Goal: Task Accomplishment & Management: Manage account settings

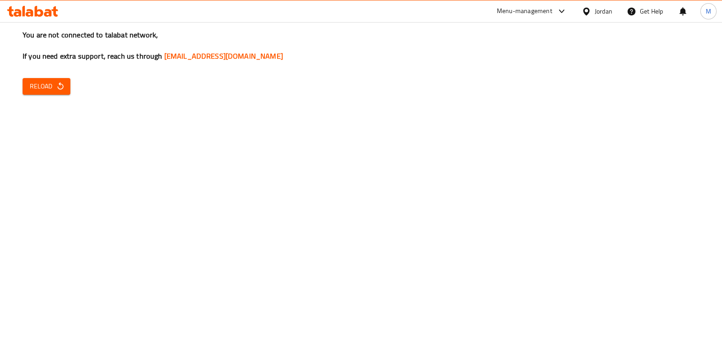
click at [464, 80] on div "You are not connected to talabat network, If you need extra support, reach us t…" at bounding box center [361, 178] width 722 height 356
click at [465, 80] on div "You are not connected to talabat network, If you need extra support, reach us t…" at bounding box center [361, 178] width 722 height 356
click at [71, 90] on div "You are not connected to talabat network, If you need extra support, reach us t…" at bounding box center [361, 178] width 722 height 356
click at [56, 81] on span "Reload" at bounding box center [46, 86] width 33 height 11
click at [54, 86] on span "Reload" at bounding box center [46, 86] width 33 height 11
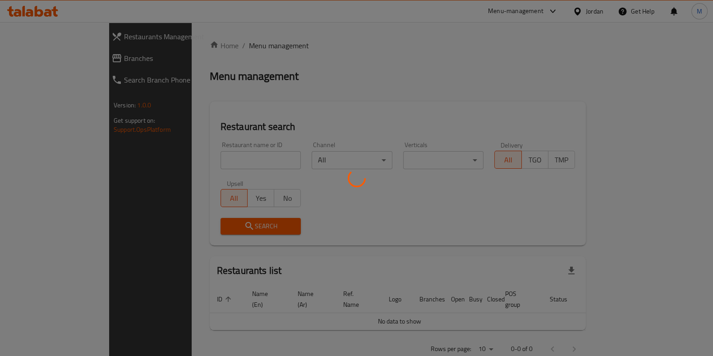
click at [292, 108] on div at bounding box center [356, 178] width 713 height 356
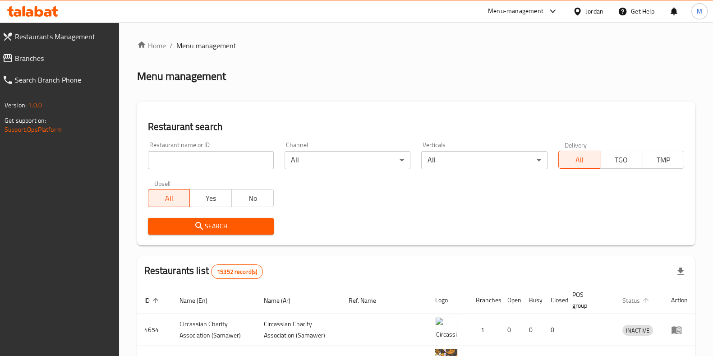
click at [624, 297] on span "Status" at bounding box center [637, 300] width 29 height 11
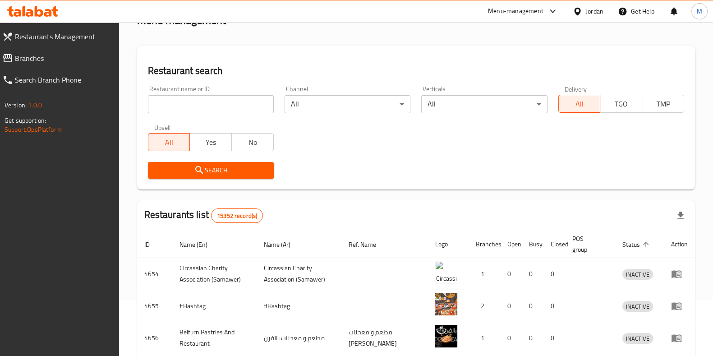
scroll to position [112, 0]
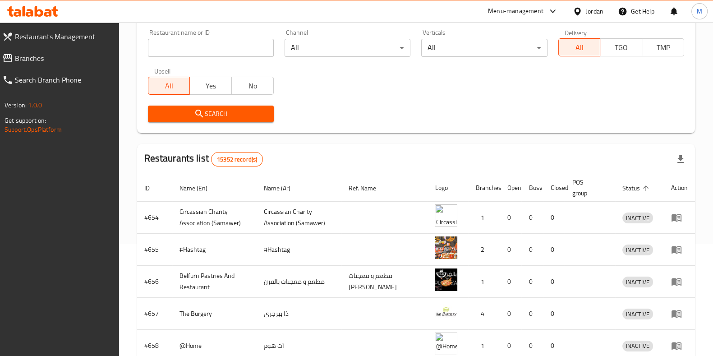
click at [231, 53] on input "search" at bounding box center [211, 48] width 126 height 18
type input "Shawermerz"
click at [228, 106] on button "Search" at bounding box center [211, 114] width 126 height 17
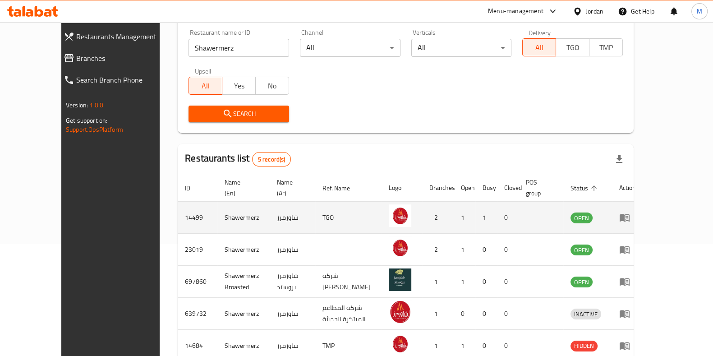
click at [630, 212] on icon "enhanced table" at bounding box center [624, 217] width 11 height 11
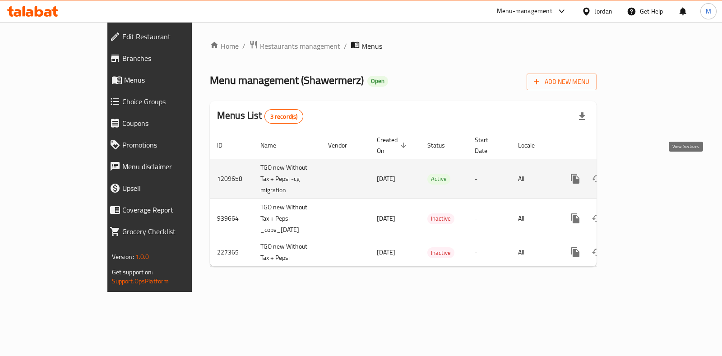
click at [646, 173] on icon "enhanced table" at bounding box center [640, 178] width 11 height 11
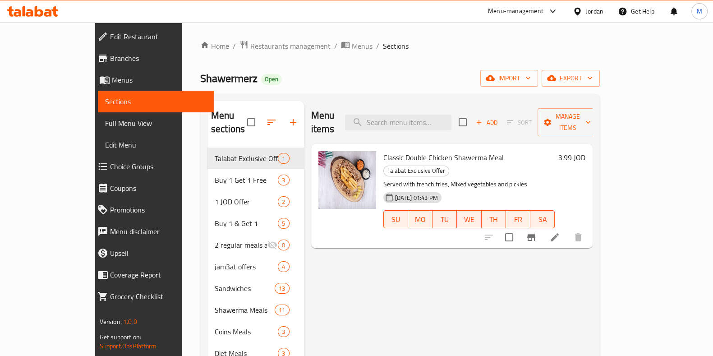
click at [568, 229] on li at bounding box center [554, 237] width 25 height 16
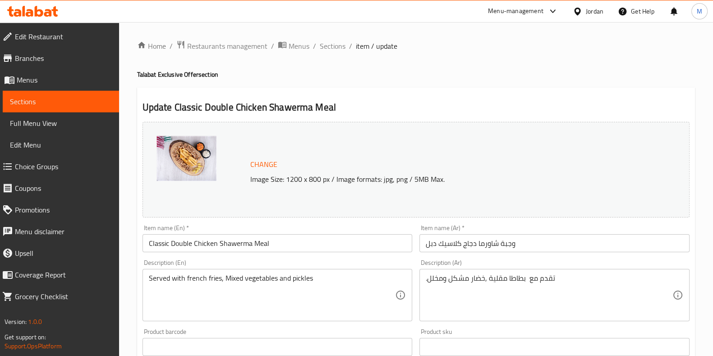
click at [29, 139] on span "Edit Menu" at bounding box center [61, 144] width 102 height 11
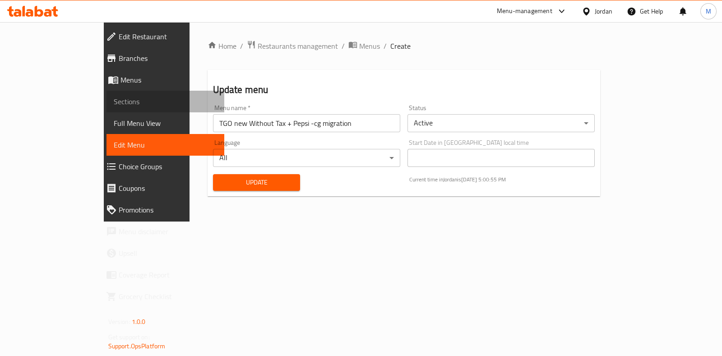
click at [114, 96] on span "Sections" at bounding box center [165, 101] width 103 height 11
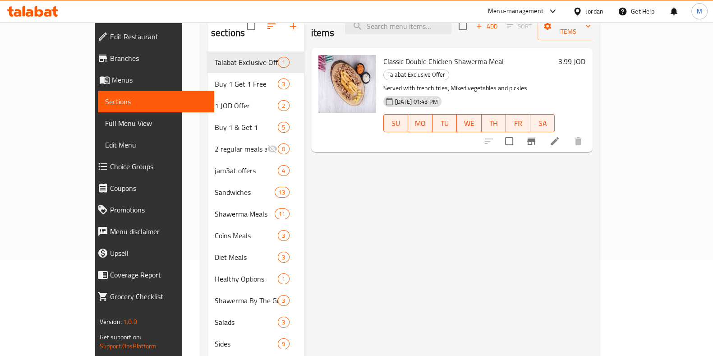
scroll to position [131, 0]
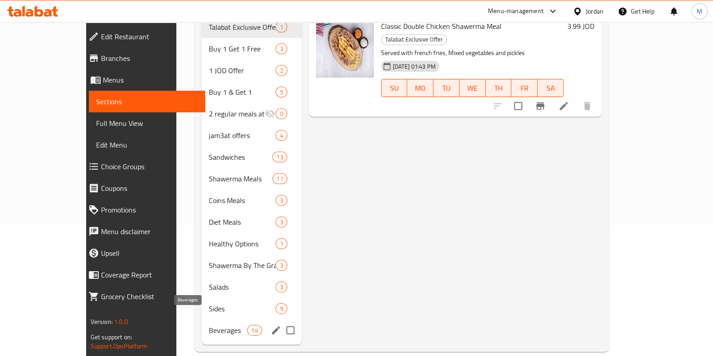
click at [209, 325] on span "Beverages" at bounding box center [228, 330] width 38 height 11
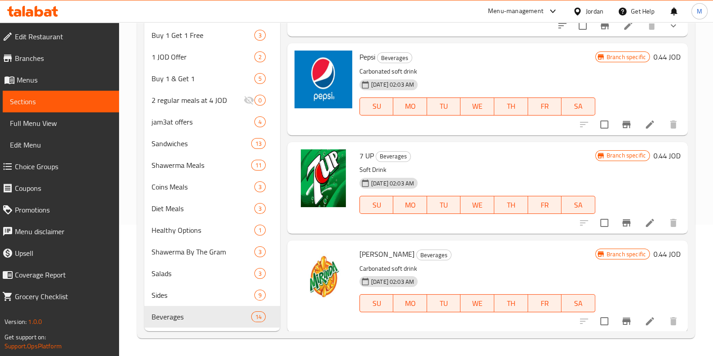
scroll to position [1072, 0]
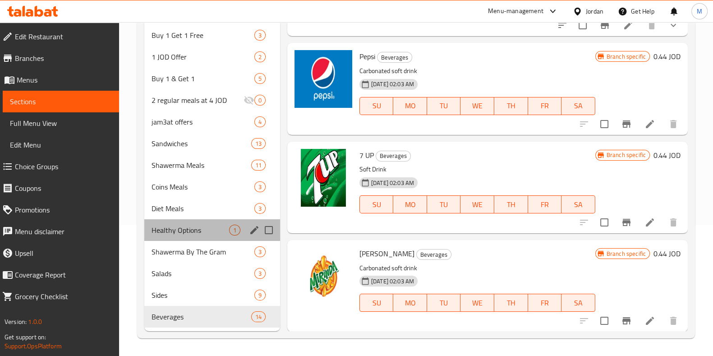
click at [221, 235] on div "Healthy Options 1" at bounding box center [212, 230] width 136 height 22
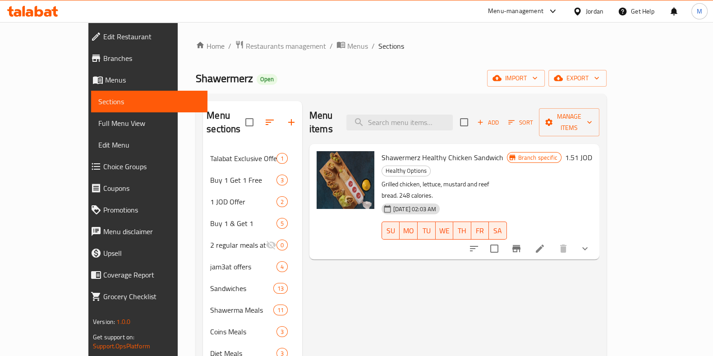
click at [247, 34] on div "Home / Restaurants management / Menus / Sections Shawermerz Open import export …" at bounding box center [401, 261] width 447 height 479
click at [246, 43] on span "Restaurants management" at bounding box center [286, 46] width 80 height 11
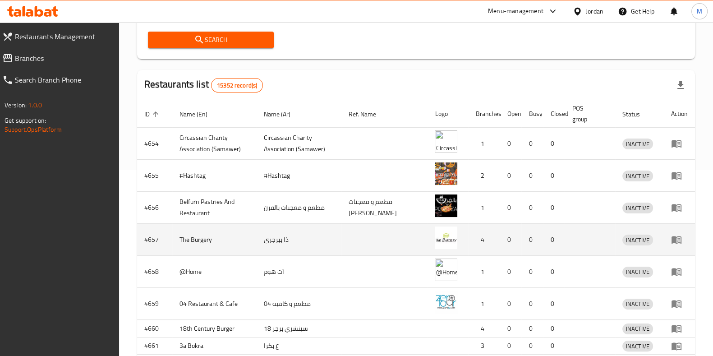
scroll to position [225, 0]
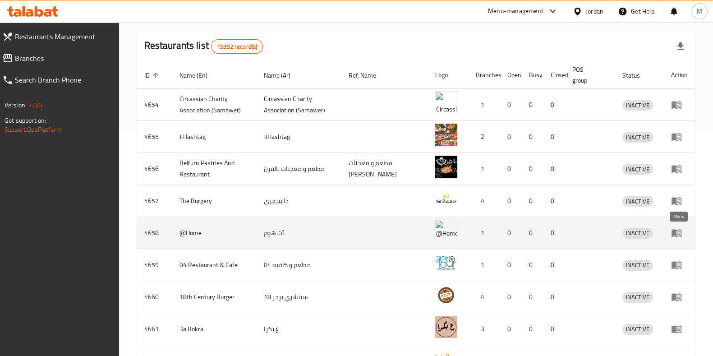
click at [677, 235] on icon "enhanced table" at bounding box center [676, 232] width 11 height 11
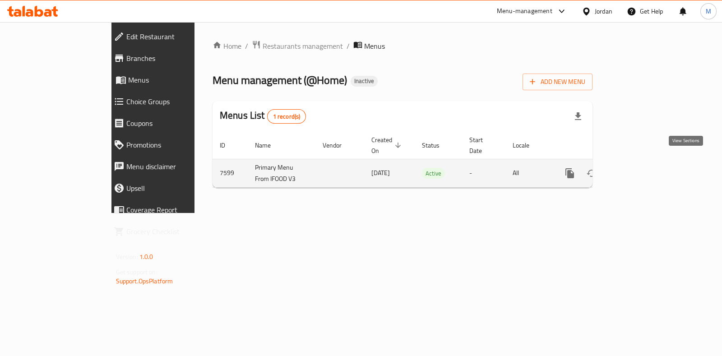
click at [639, 169] on icon "enhanced table" at bounding box center [635, 173] width 8 height 8
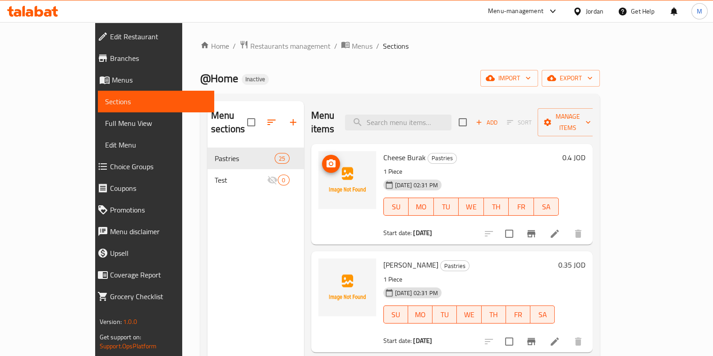
click at [325, 164] on img at bounding box center [347, 180] width 58 height 58
click at [327, 159] on icon "upload picture" at bounding box center [331, 163] width 9 height 8
click at [560, 228] on icon at bounding box center [554, 233] width 11 height 11
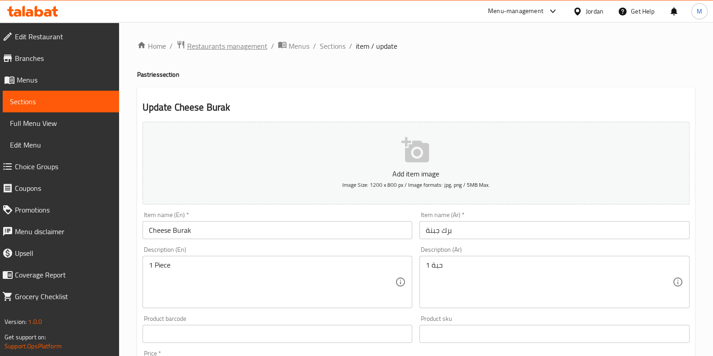
click at [230, 44] on span "Restaurants management" at bounding box center [227, 46] width 80 height 11
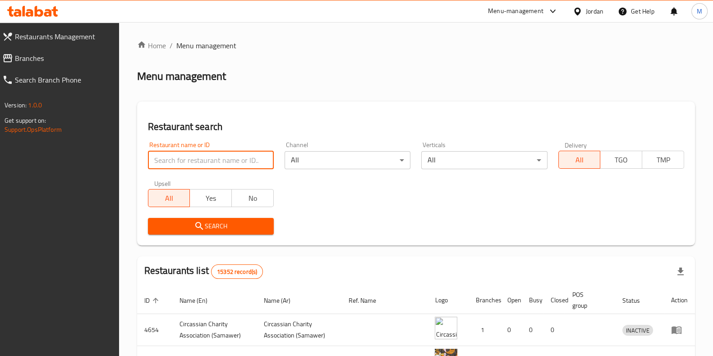
click at [248, 154] on input "search" at bounding box center [211, 160] width 126 height 18
type input "الهنيني"
click button "Search" at bounding box center [211, 226] width 126 height 17
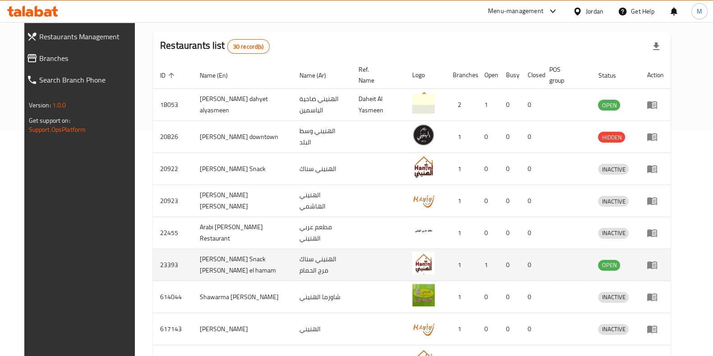
scroll to position [169, 0]
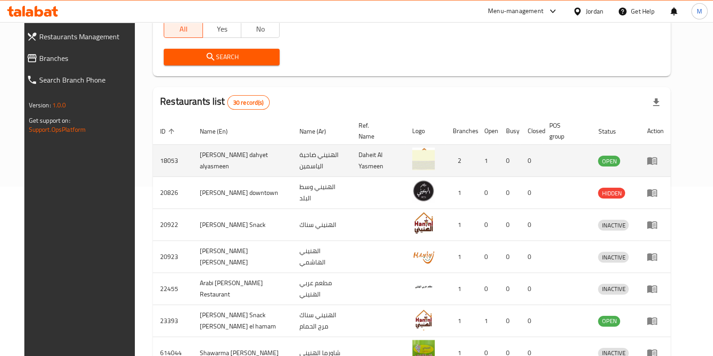
click at [671, 169] on td "enhanced table" at bounding box center [655, 161] width 31 height 32
click at [658, 165] on icon "enhanced table" at bounding box center [652, 160] width 11 height 11
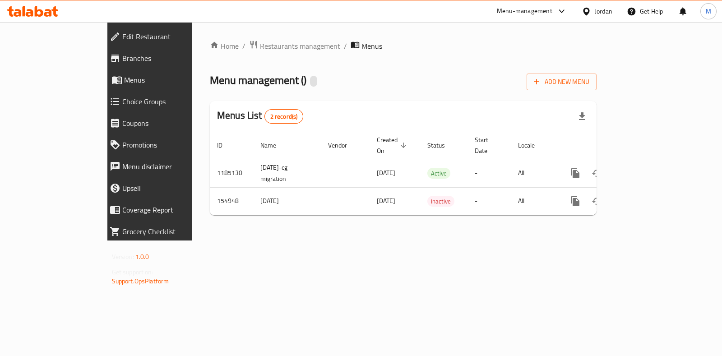
click at [122, 64] on span "Branches" at bounding box center [171, 58] width 98 height 11
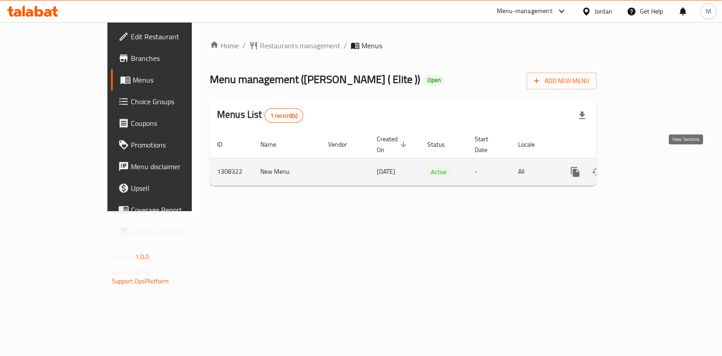
click at [646, 166] on icon "enhanced table" at bounding box center [640, 171] width 11 height 11
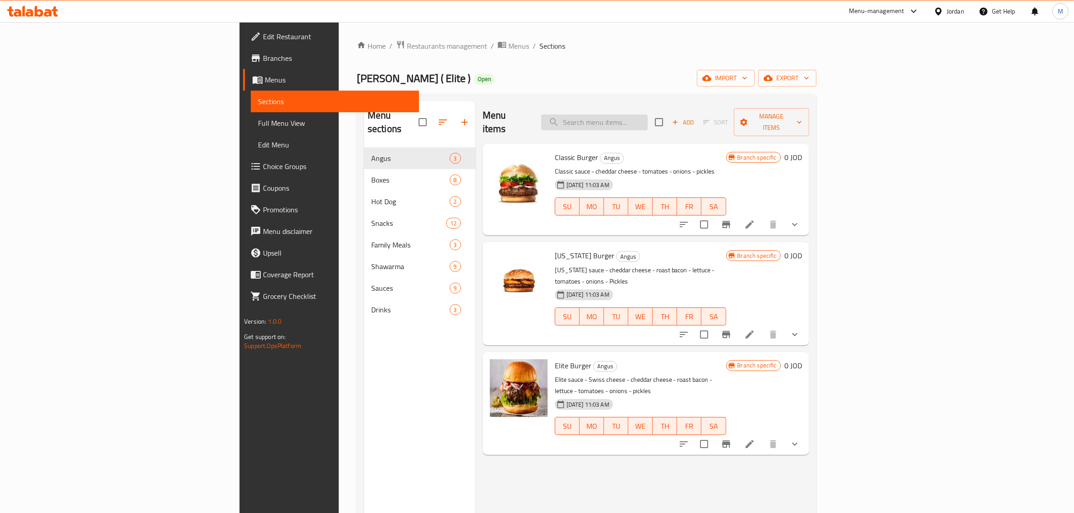
click at [648, 121] on input "search" at bounding box center [594, 123] width 106 height 16
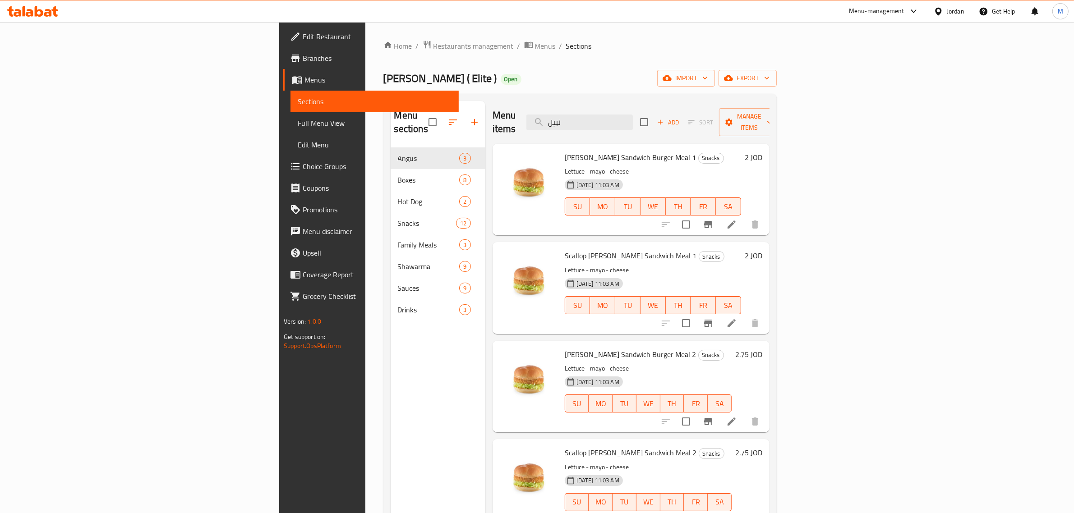
type input "نبيل"
click at [721, 217] on li at bounding box center [731, 225] width 25 height 16
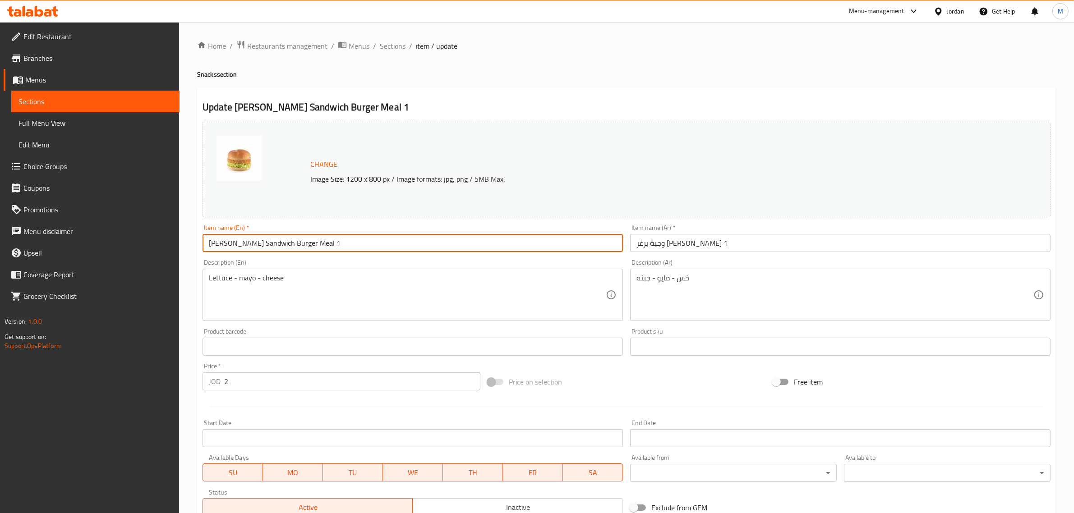
drag, startPoint x: 304, startPoint y: 240, endPoint x: -311, endPoint y: 235, distance: 614.9
click at [0, 235] on html "​ Menu-management Jordan Get Help M Edit Restaurant Branches Menus Sections Ful…" at bounding box center [537, 256] width 1074 height 513
type input "}اهؤنثى"
type input "ظ"
type input "Chicken Burger 65 Gm Meal"
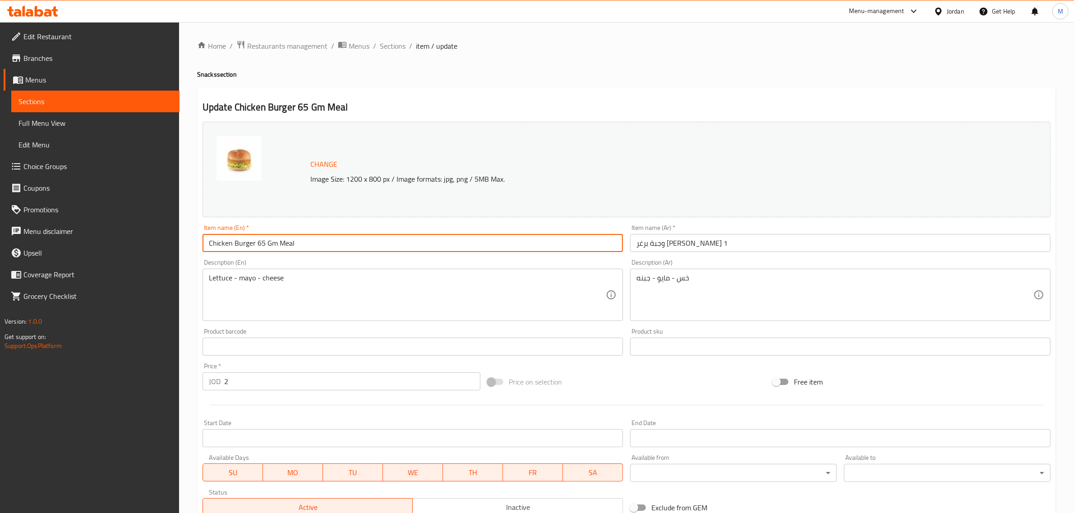
click at [677, 245] on input "وجبة برغر نبيل ساندويش 1" at bounding box center [840, 243] width 420 height 18
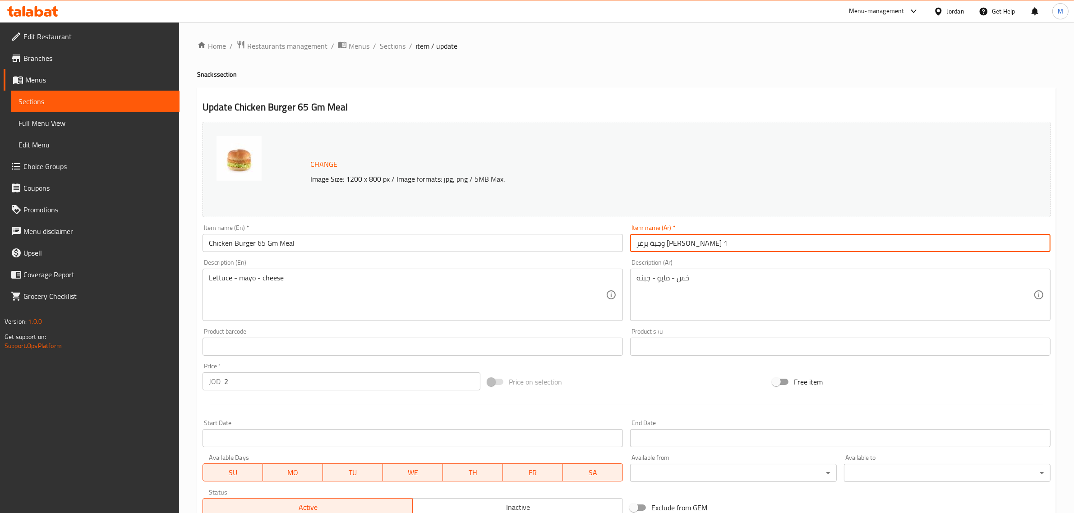
click at [677, 245] on input "وجبة برغر نبيل ساندويش 1" at bounding box center [840, 243] width 420 height 18
drag, startPoint x: 670, startPoint y: 244, endPoint x: 632, endPoint y: 242, distance: 37.9
click at [632, 242] on input "وجبة برغر دجاج 65 غرامساندويش 1" at bounding box center [840, 243] width 420 height 18
drag, startPoint x: 637, startPoint y: 243, endPoint x: 641, endPoint y: 243, distance: 5.0
click at [641, 243] on input "وجبة برغر دجاج 65 غرام1" at bounding box center [840, 243] width 420 height 18
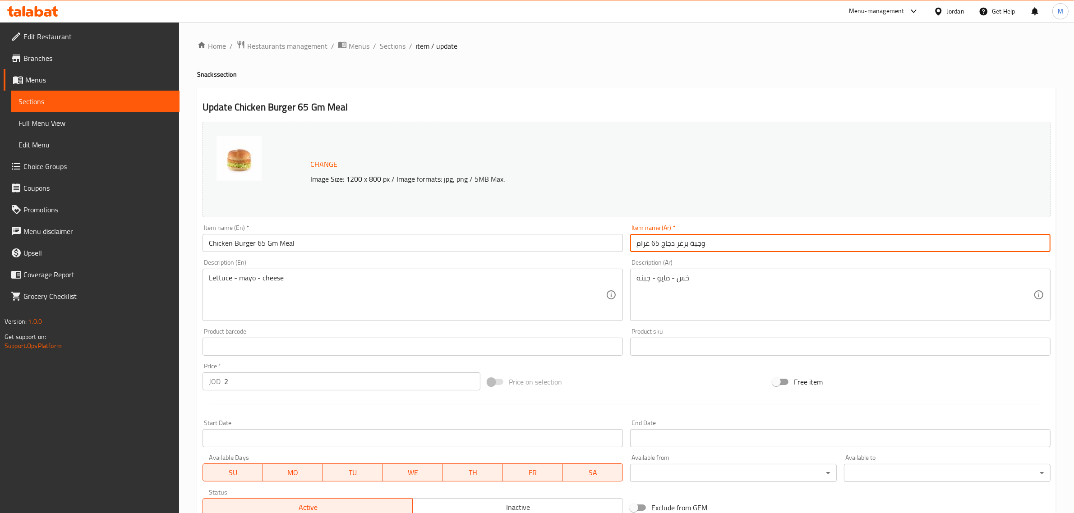
scroll to position [136, 0]
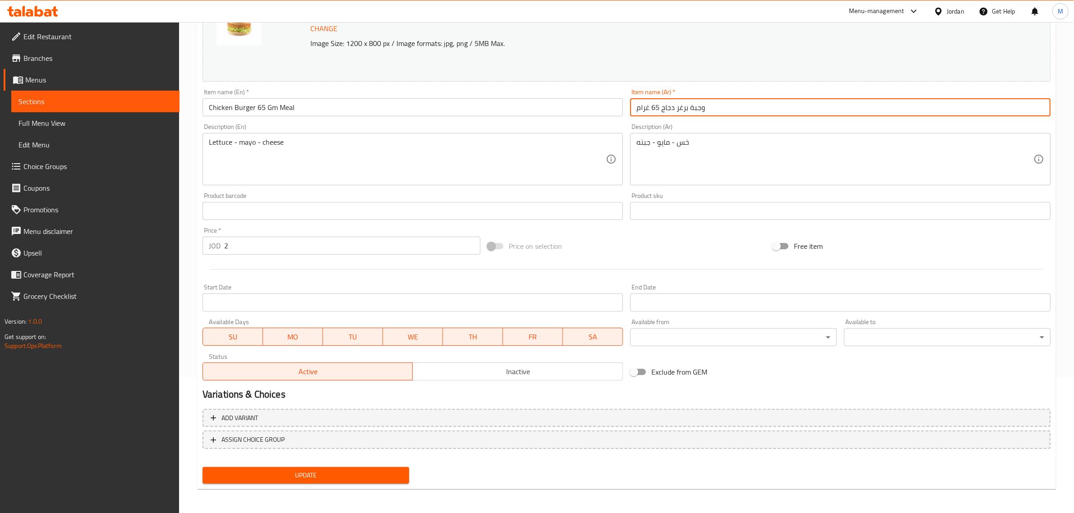
type input "وجبة برغر دجاج 65 غرام"
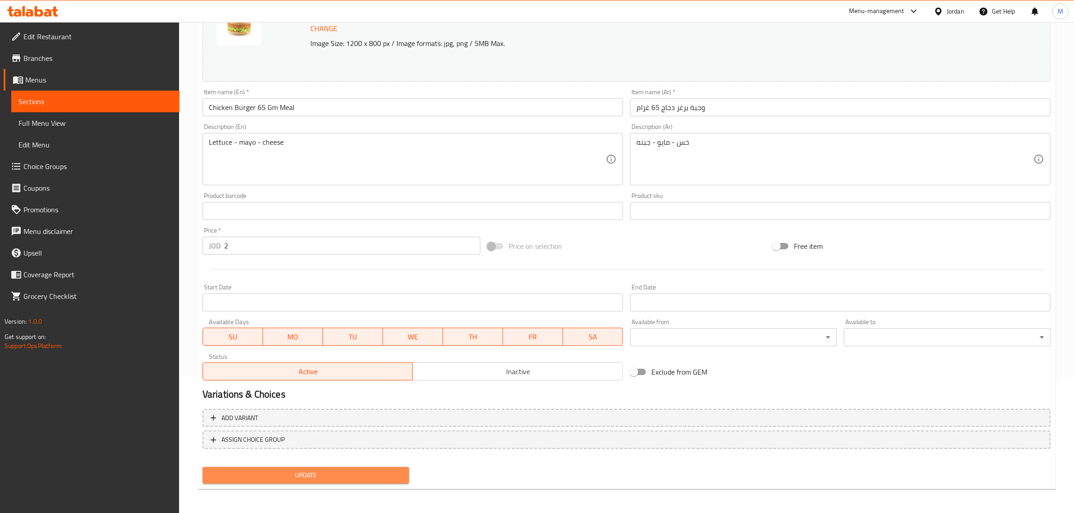
click at [326, 355] on span "Update" at bounding box center [306, 475] width 192 height 11
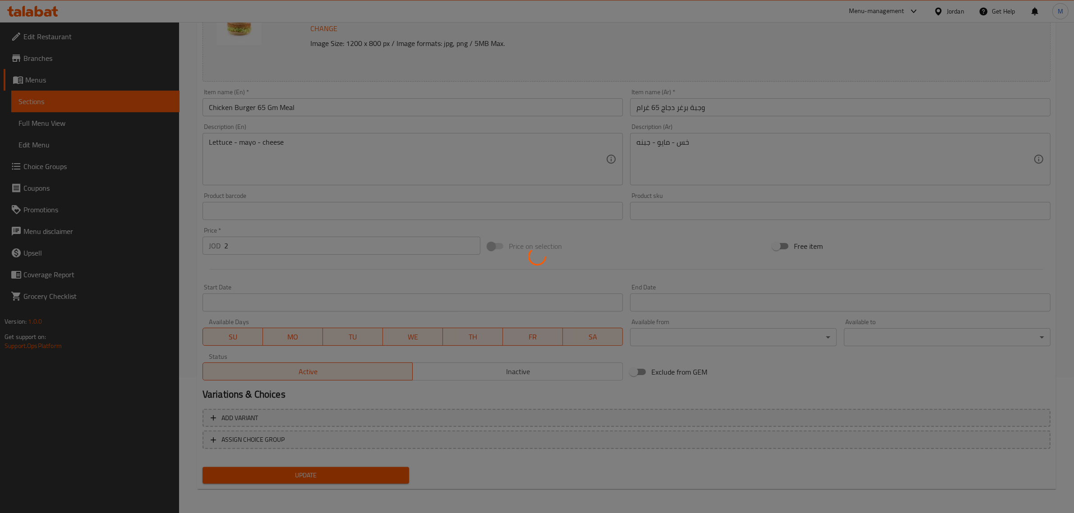
scroll to position [0, 0]
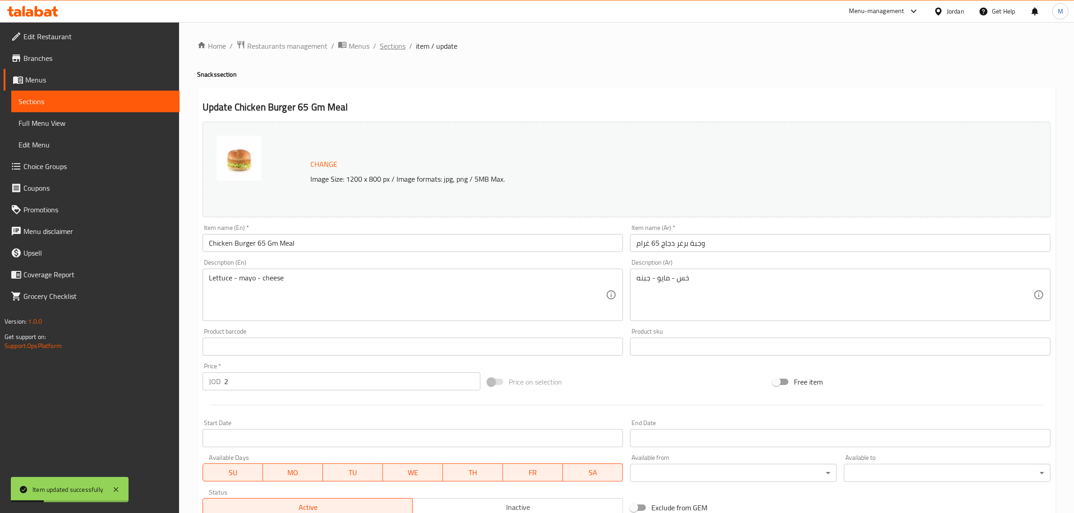
click at [395, 46] on span "Sections" at bounding box center [393, 46] width 26 height 11
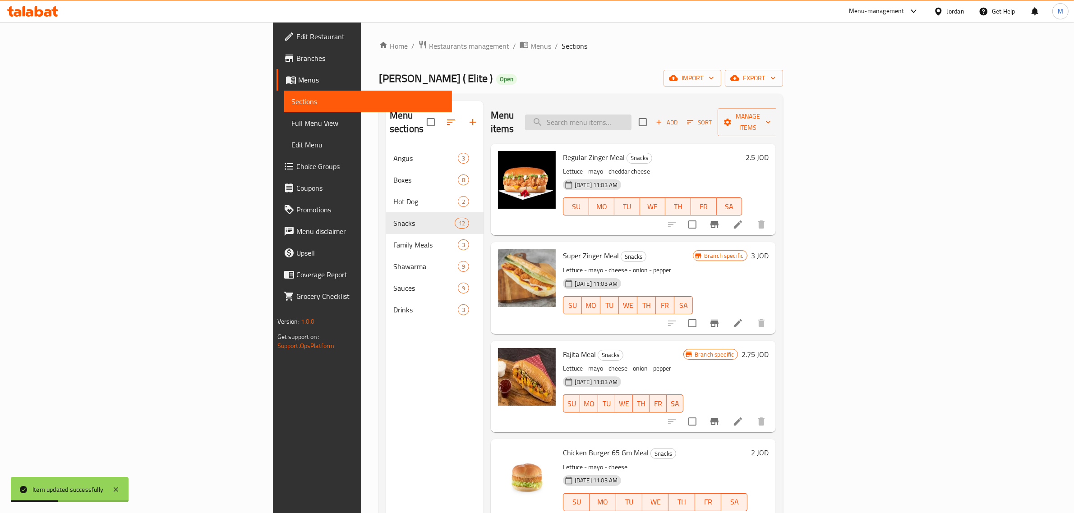
click at [632, 118] on input "search" at bounding box center [578, 123] width 106 height 16
type input "k"
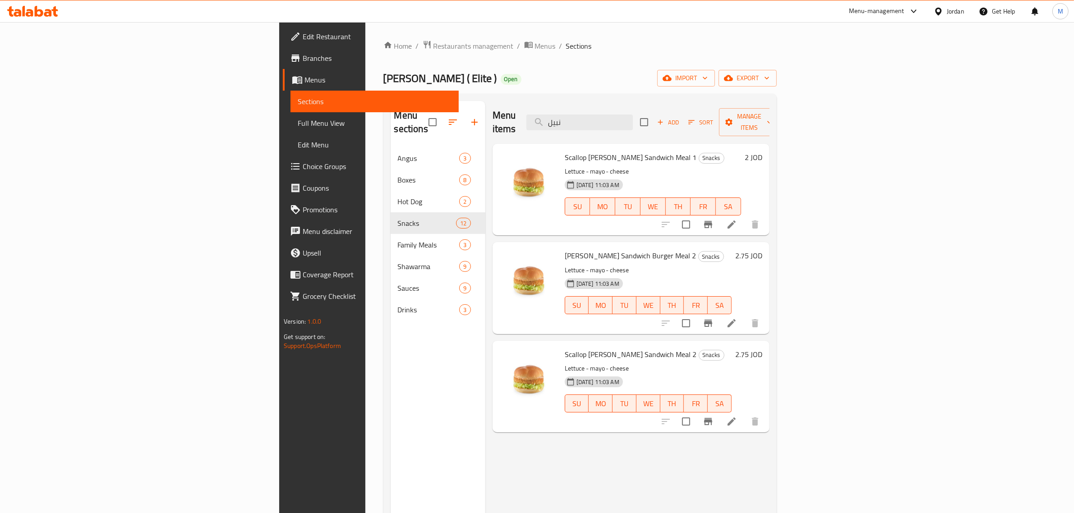
drag, startPoint x: 671, startPoint y: 115, endPoint x: 575, endPoint y: 103, distance: 96.4
click at [575, 103] on div "Menu items نبيل Add Sort Manage items" at bounding box center [631, 122] width 277 height 43
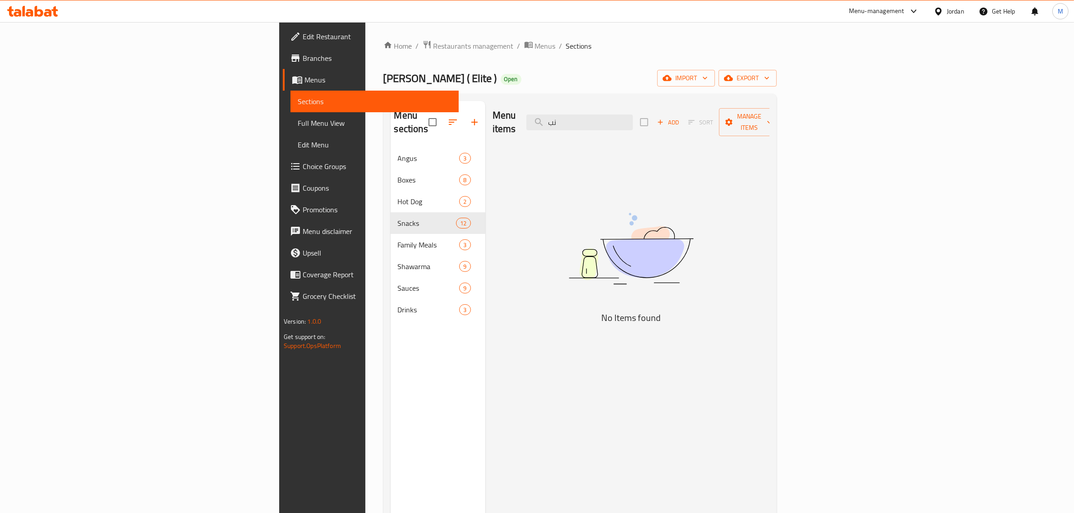
type input "ن"
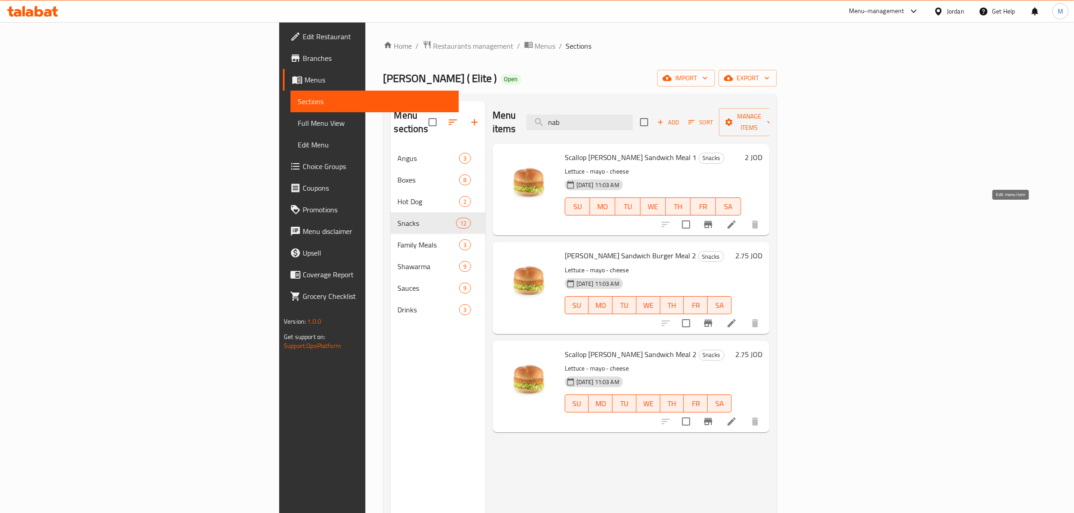
type input "nab"
click at [721, 219] on icon at bounding box center [731, 224] width 11 height 11
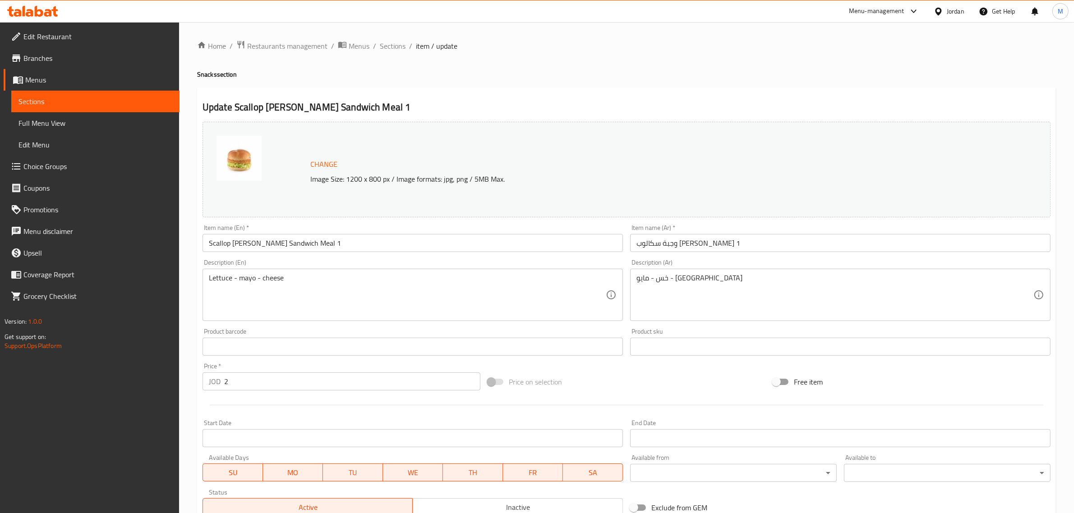
click at [239, 242] on input "Scallop Nabil Sandwich Meal 1" at bounding box center [413, 243] width 420 height 18
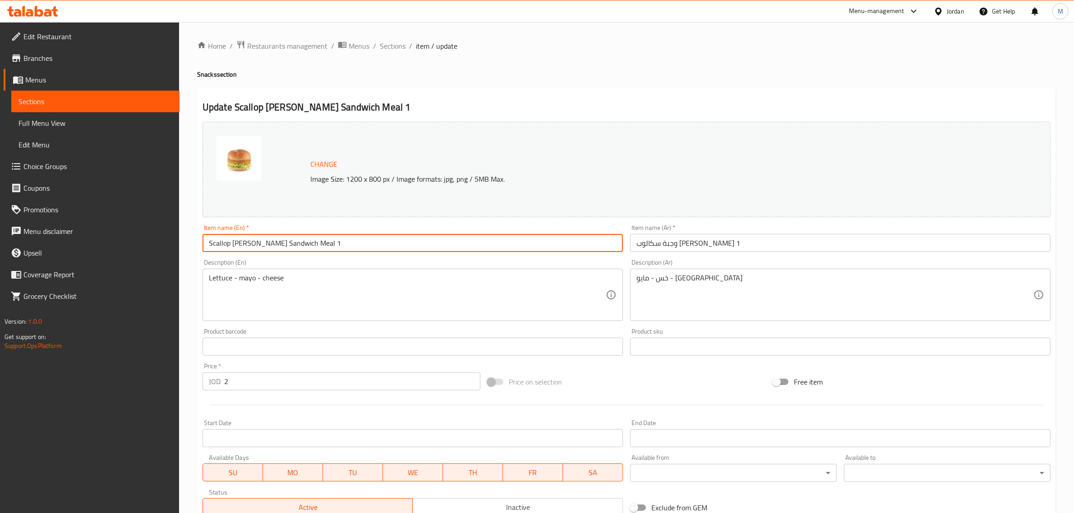
click at [239, 242] on input "Scallop Nabil Sandwich Meal 1" at bounding box center [413, 243] width 420 height 18
type input "Scallop Sandwich Meal 1"
click at [680, 246] on input "وجبة سكالوب نبيل ساندويش 1" at bounding box center [840, 243] width 420 height 18
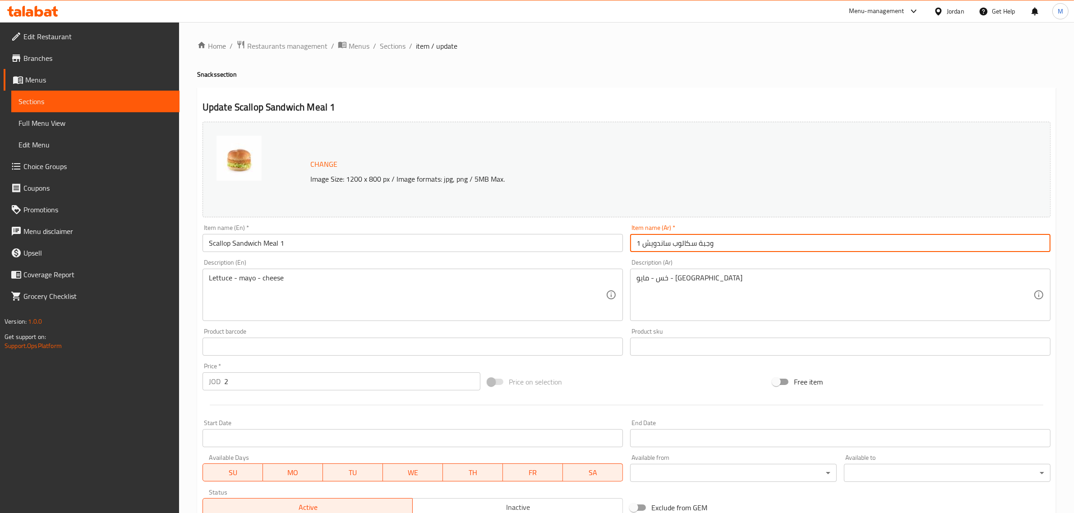
type input "وجبة سكالوب ساندويش 1"
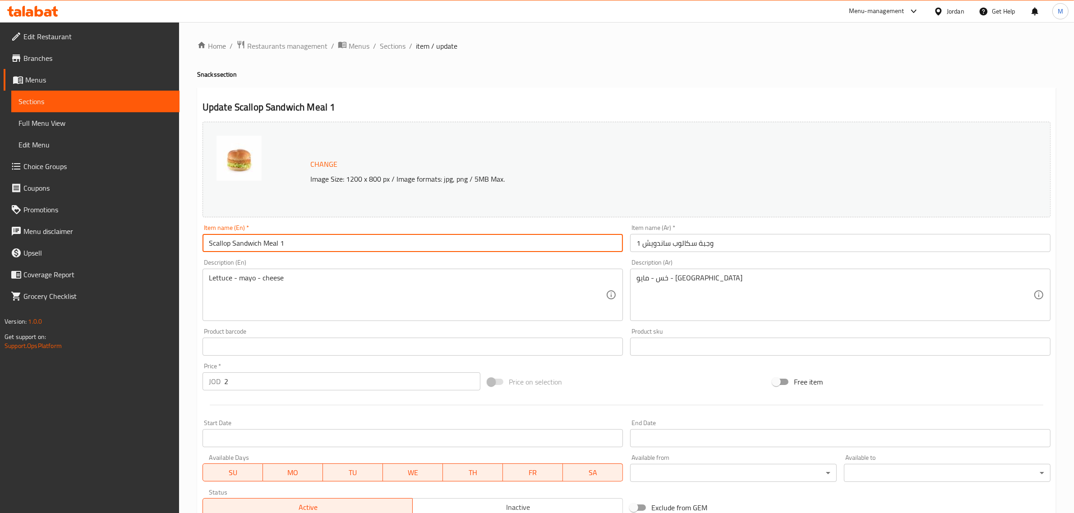
click at [261, 243] on input "Scallop Sandwich Meal 1" at bounding box center [413, 243] width 420 height 18
click at [312, 244] on input "Scallop Sandwich 100Gm Meal 1" at bounding box center [413, 243] width 420 height 18
type input "Scallop Sandwich 100Gm Meal"
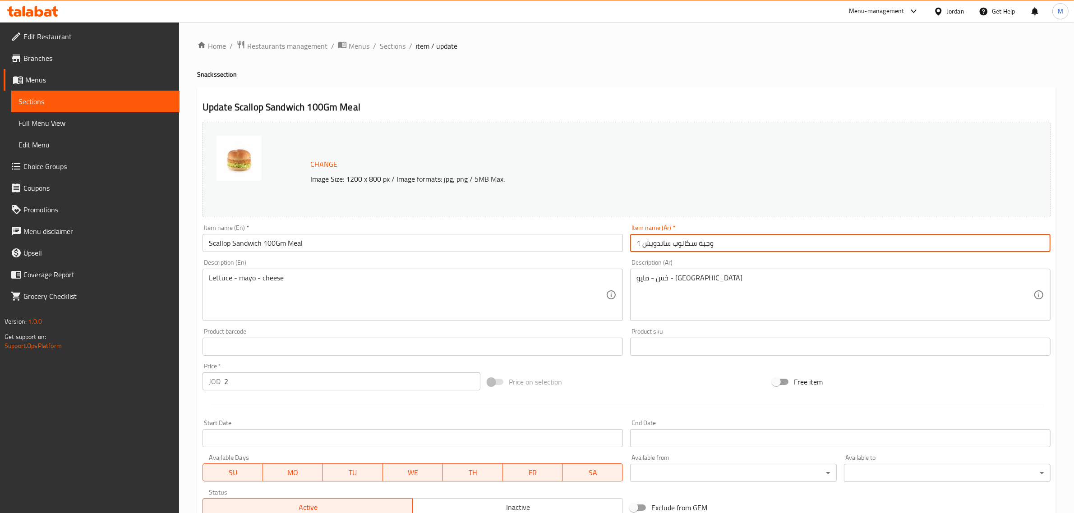
drag, startPoint x: 639, startPoint y: 242, endPoint x: 630, endPoint y: 242, distance: 9.5
click at [630, 242] on input "وجبة سكالوب ساندويش 1" at bounding box center [840, 243] width 420 height 18
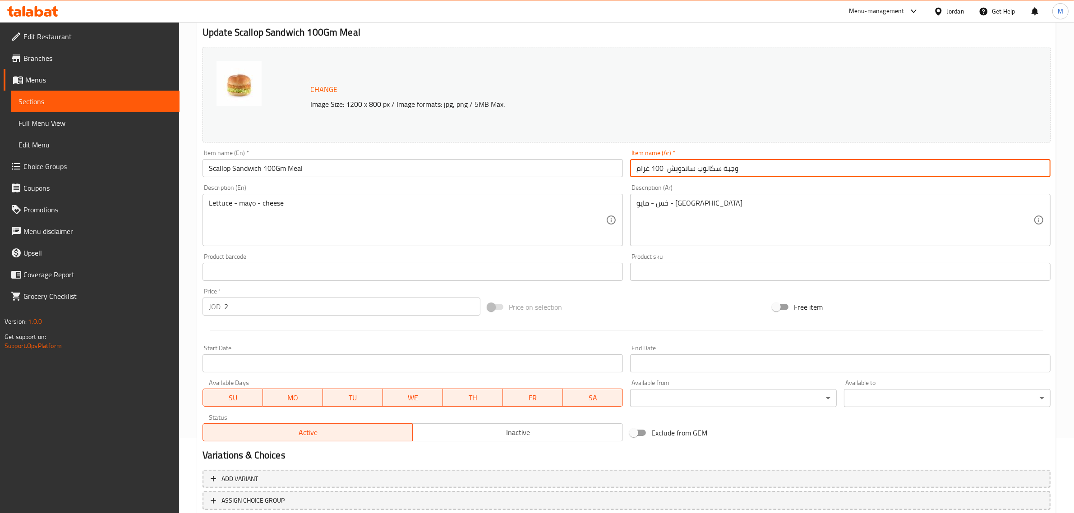
scroll to position [136, 0]
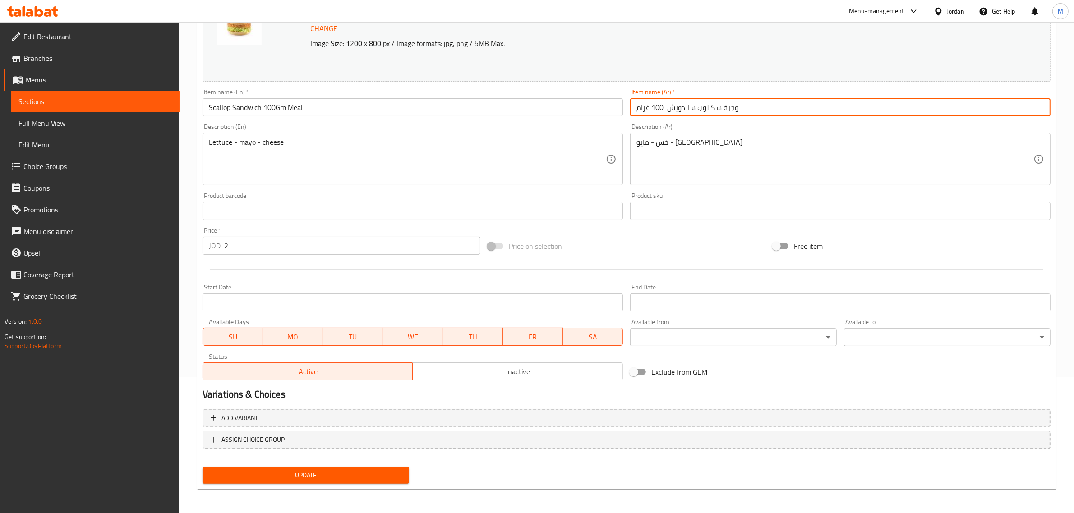
type input "وجبة سكالوب ساندويش 100 غرام"
click at [360, 355] on span "Update" at bounding box center [306, 475] width 192 height 11
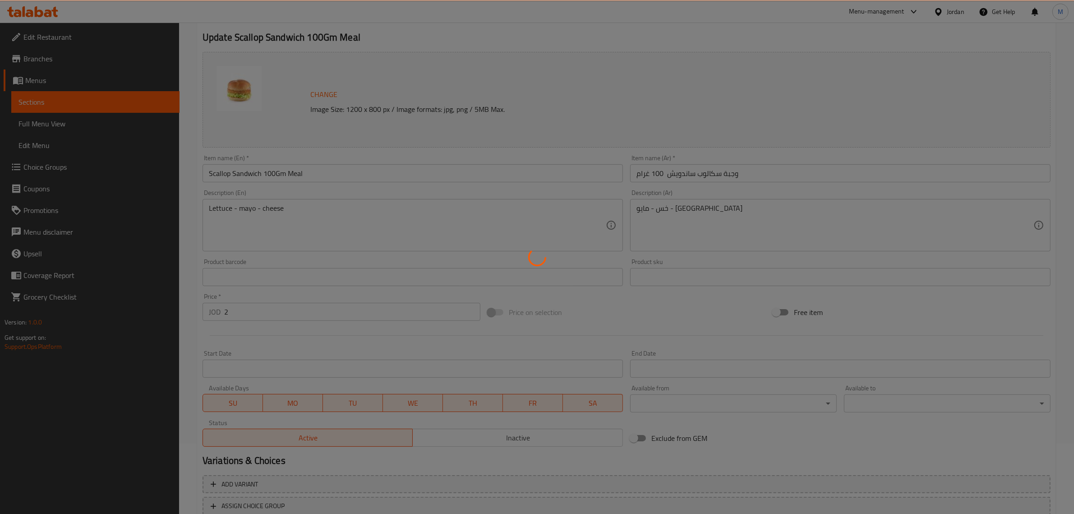
scroll to position [0, 0]
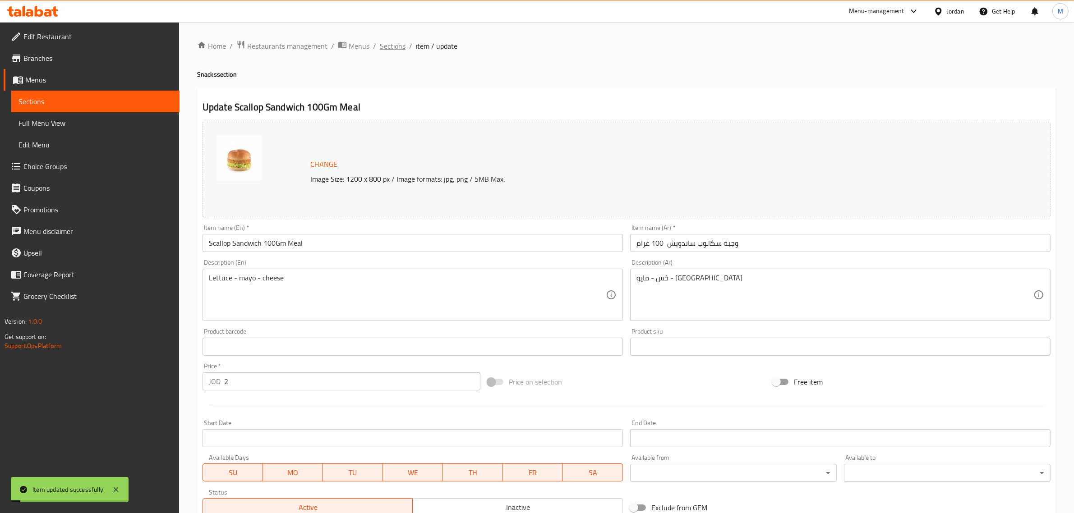
click at [389, 44] on span "Sections" at bounding box center [393, 46] width 26 height 11
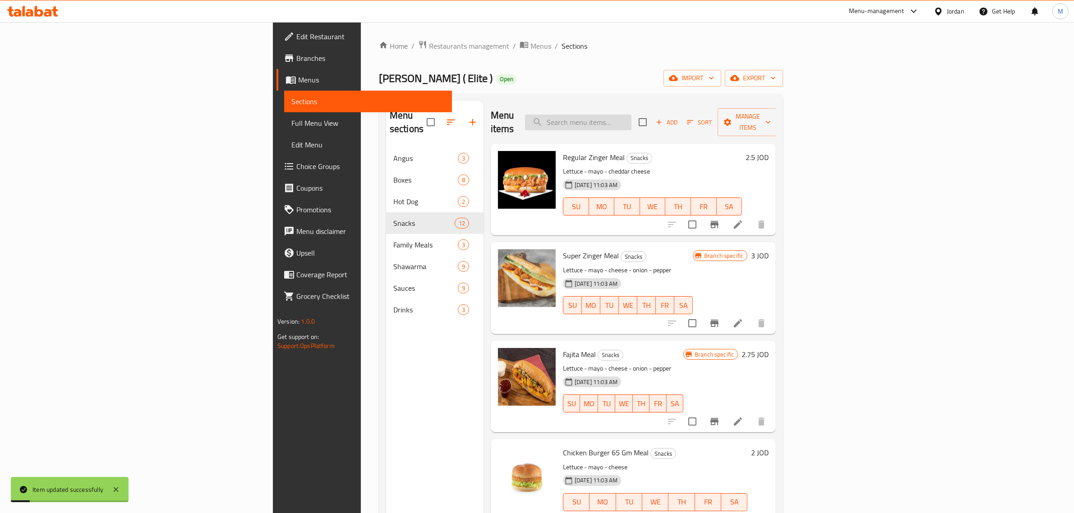
click at [632, 116] on input "search" at bounding box center [578, 123] width 106 height 16
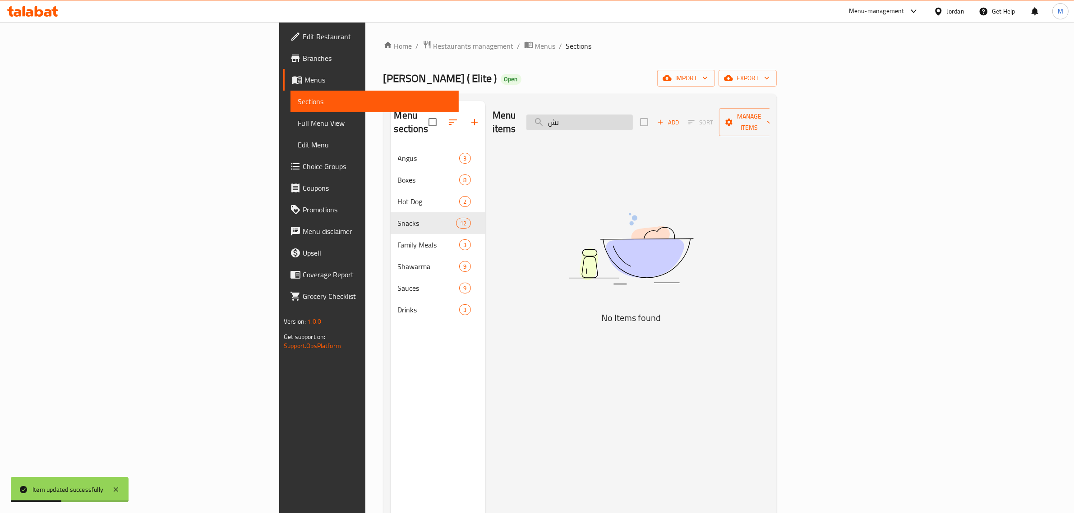
type input "ى"
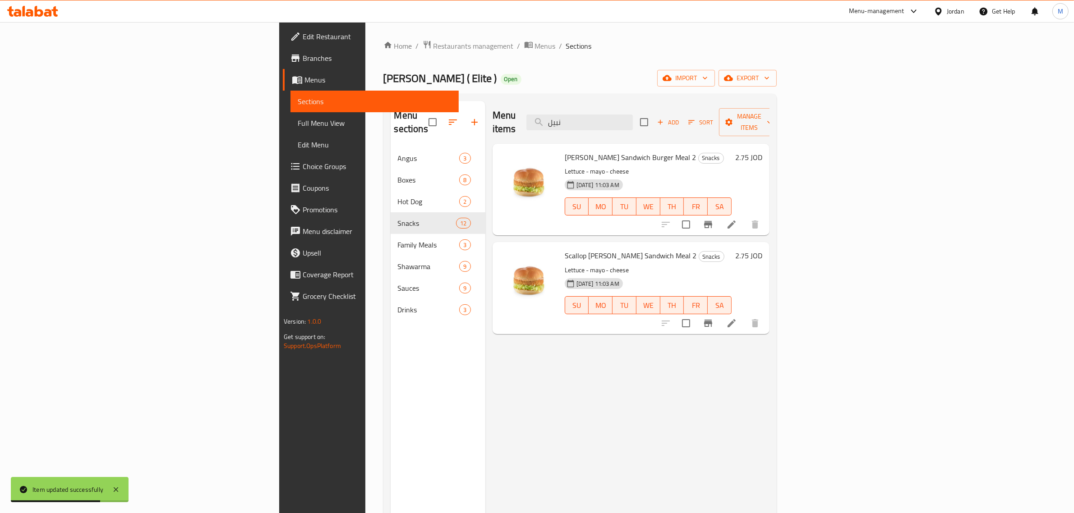
type input "نبيل"
drag, startPoint x: 1014, startPoint y: 218, endPoint x: 810, endPoint y: 158, distance: 212.0
click at [721, 166] on p "Lettuce - mayo - cheese" at bounding box center [648, 171] width 167 height 11
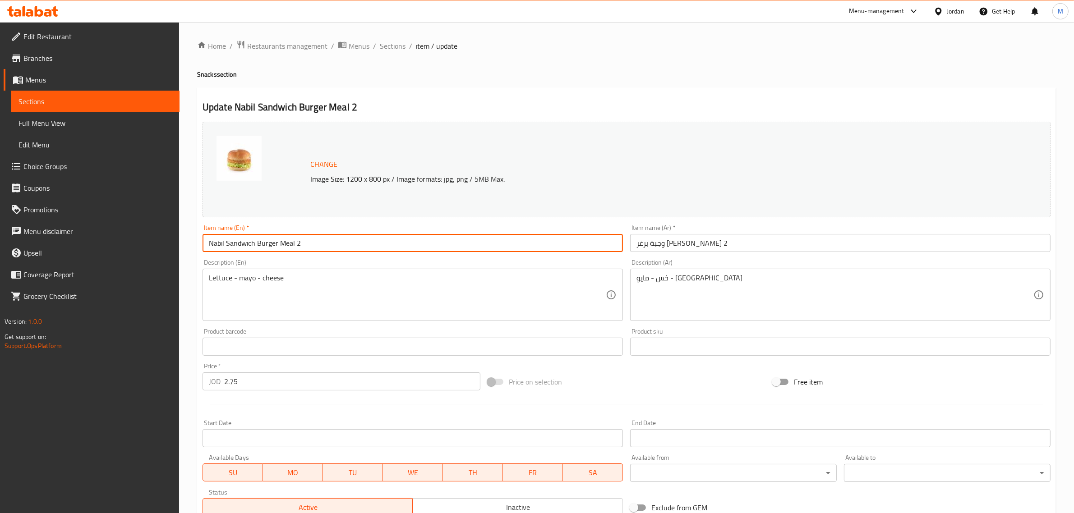
drag, startPoint x: 255, startPoint y: 242, endPoint x: 48, endPoint y: 239, distance: 206.6
click at [48, 239] on div "Edit Restaurant Branches Menus Sections Full Menu View Edit Menu Choice Groups …" at bounding box center [537, 336] width 1074 height 628
click at [231, 242] on input "Burger Meal 2" at bounding box center [413, 243] width 420 height 18
click at [255, 246] on input "Chicken Burger Meal 2" at bounding box center [413, 243] width 420 height 18
click at [321, 242] on input "Chicken Burger 130 Gm Meal 2" at bounding box center [413, 243] width 420 height 18
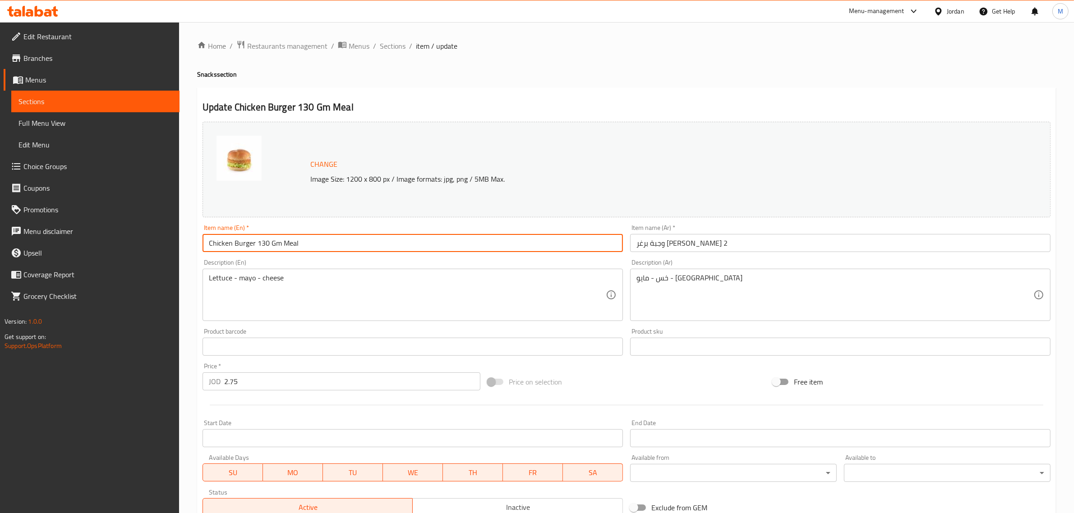
type input "Chicken Burger 130 Gm Meal"
click at [678, 242] on input "وجبة برغر نبيل ساندويش 2" at bounding box center [840, 243] width 420 height 18
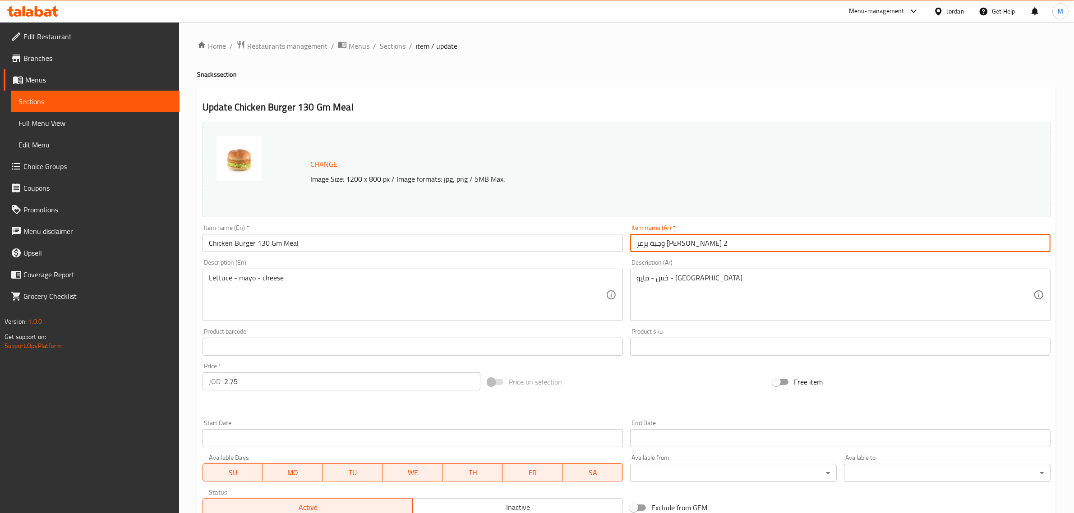
click at [677, 242] on input "وجبة برغر نبيل ساندويش 2" at bounding box center [840, 243] width 420 height 18
drag, startPoint x: 684, startPoint y: 242, endPoint x: 617, endPoint y: 243, distance: 67.2
click at [617, 243] on div "Change Image Size: 1200 x 800 px / Image formats: jpg, png / 5MB Max. Item name…" at bounding box center [626, 319] width 855 height 402
click at [640, 242] on input "وجبة برغر 2" at bounding box center [840, 243] width 420 height 18
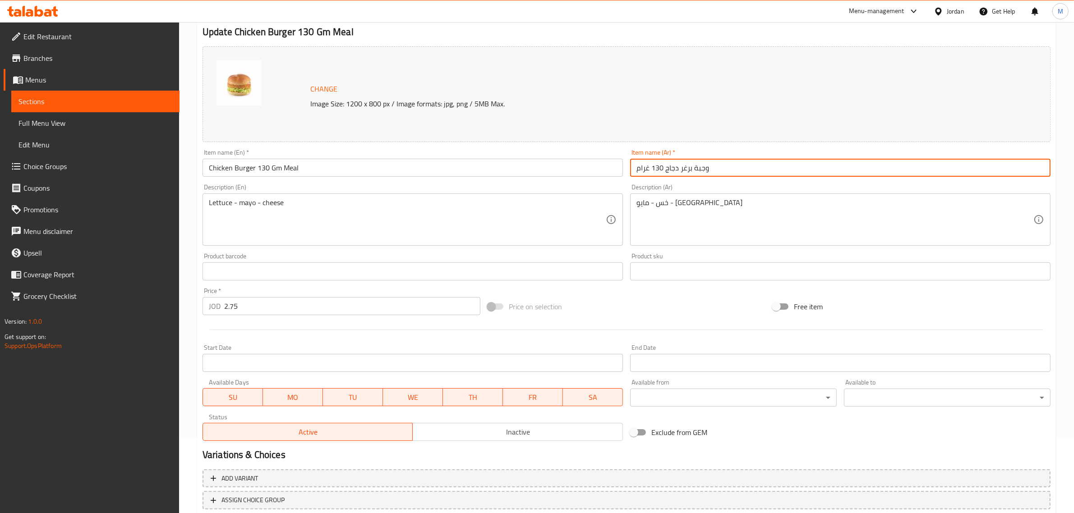
scroll to position [136, 0]
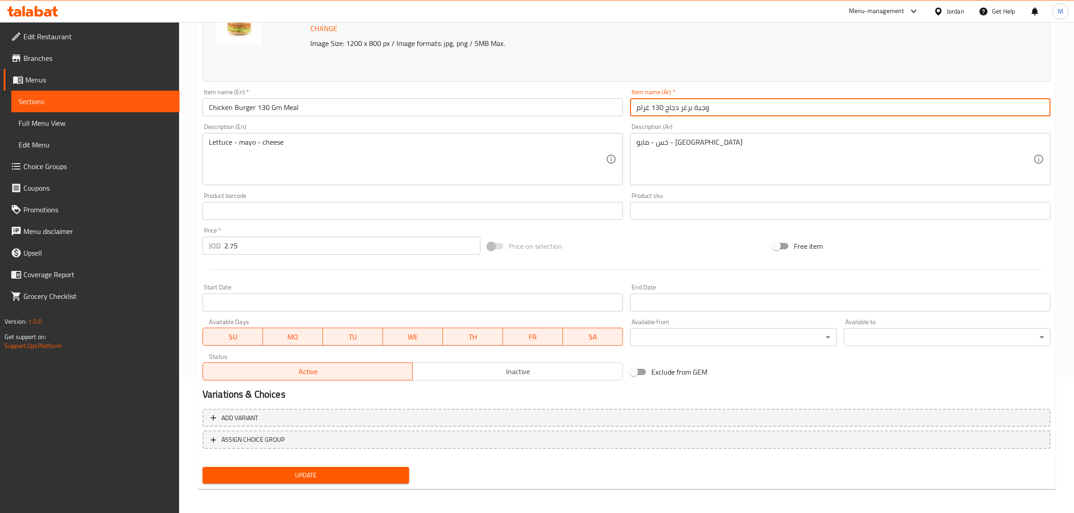
type input "وجبة برغر دجاج 130 غرام"
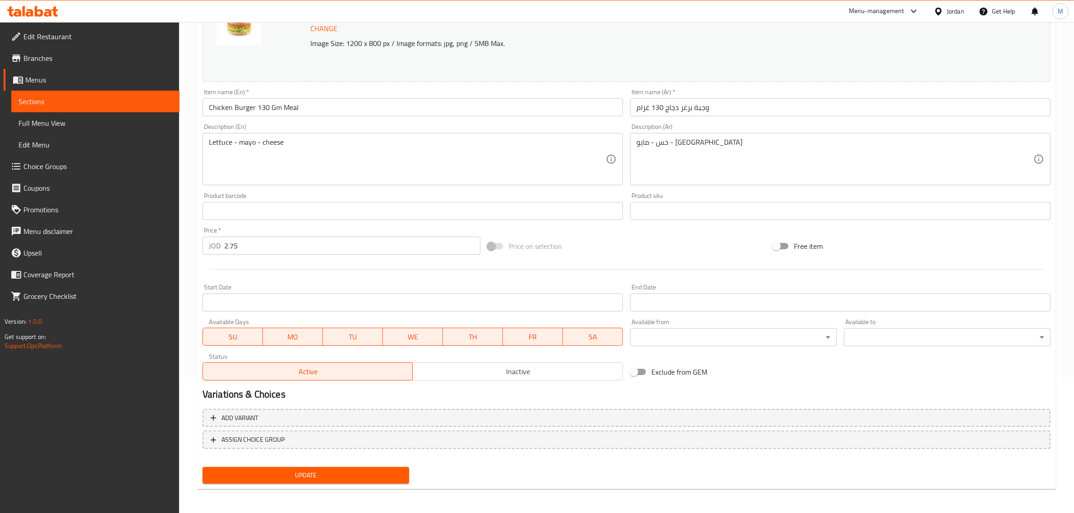
click at [341, 465] on div "Update" at bounding box center [306, 476] width 214 height 24
click at [342, 470] on span "Update" at bounding box center [306, 475] width 192 height 11
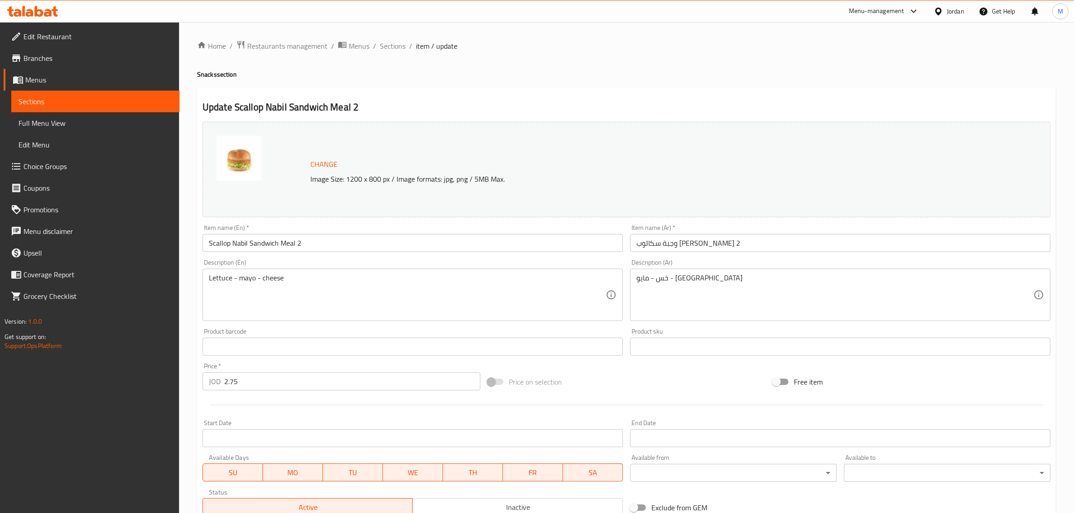
click at [239, 244] on input "Scallop Nabil Sandwich Meal 2" at bounding box center [413, 243] width 420 height 18
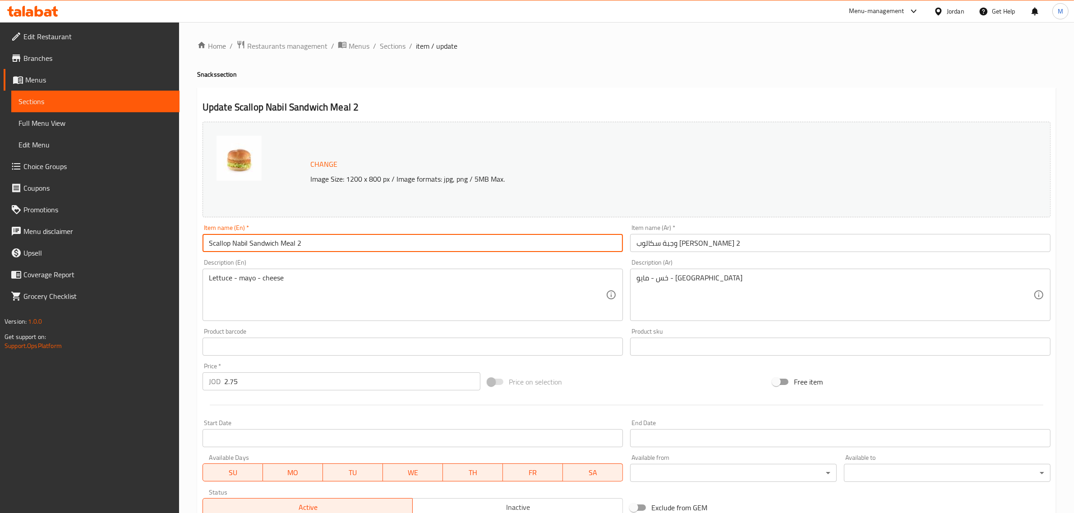
click at [239, 244] on input "Scallop Nabil Sandwich Meal 2" at bounding box center [413, 243] width 420 height 18
click at [278, 242] on input "Scallop Sandwich Meal 2" at bounding box center [413, 243] width 420 height 18
type input "Scallop Sandwich 200 Gm Meal"
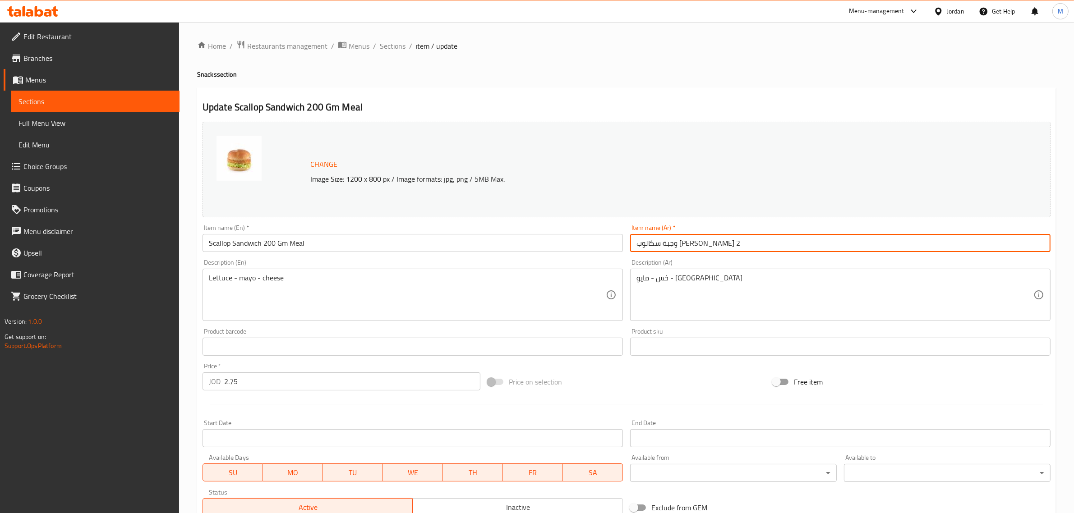
click at [680, 243] on input "وجبة سكالوب [PERSON_NAME] 2" at bounding box center [840, 243] width 420 height 18
click at [679, 243] on input "وجبة سكالوب [PERSON_NAME] 2" at bounding box center [840, 243] width 420 height 18
drag, startPoint x: 685, startPoint y: 245, endPoint x: 674, endPoint y: 242, distance: 10.6
click at [674, 242] on input "وجبة سكالوب [PERSON_NAME] 2" at bounding box center [840, 243] width 420 height 18
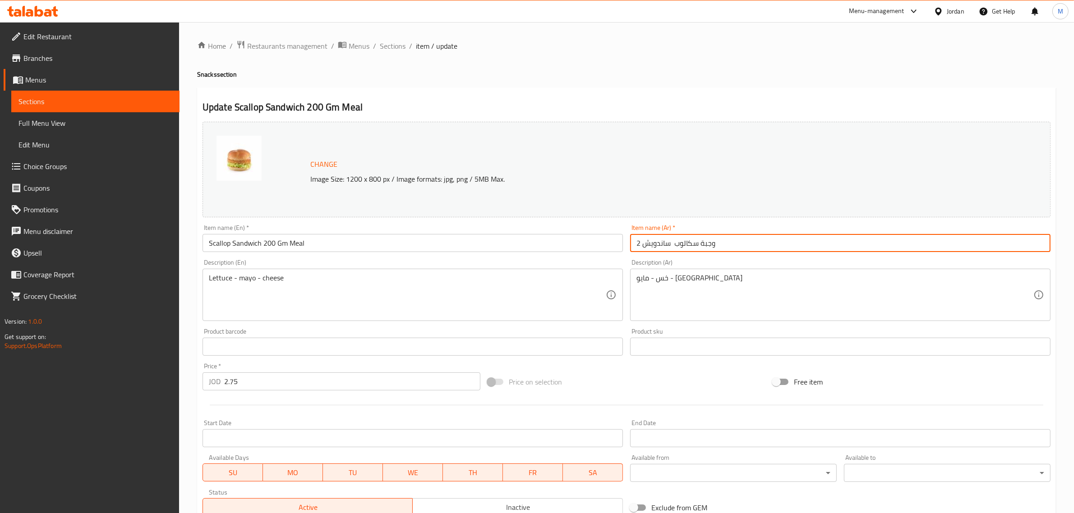
drag, startPoint x: 641, startPoint y: 246, endPoint x: 634, endPoint y: 246, distance: 6.3
click at [634, 246] on input "وجبة سكالوب ساندويش 2" at bounding box center [840, 243] width 420 height 18
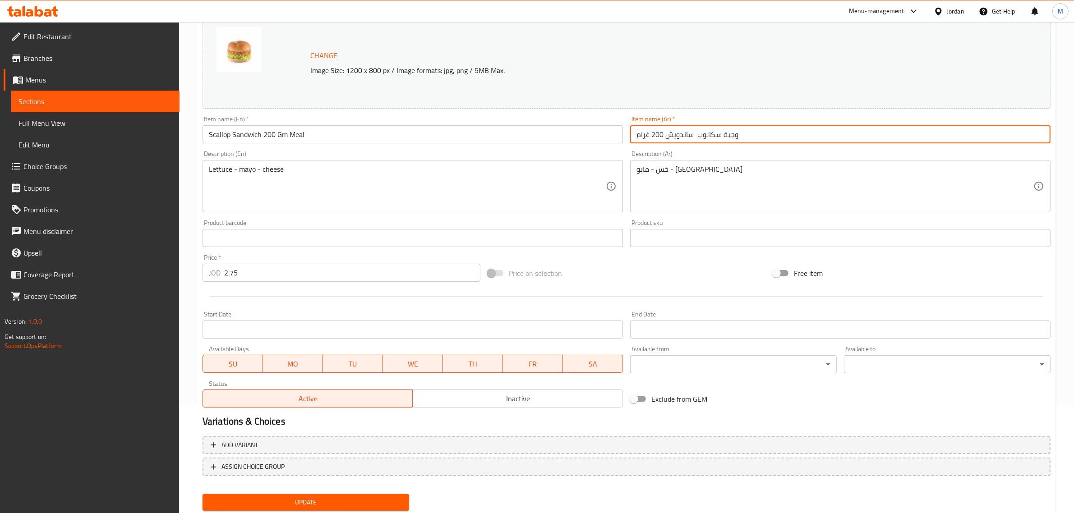
scroll to position [136, 0]
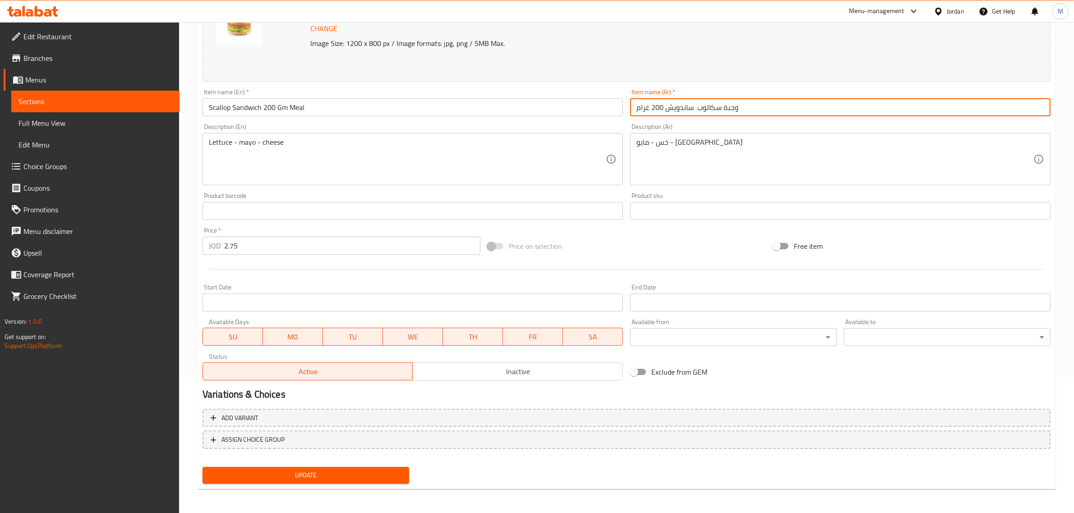
type input "وجبة سكالوب ساندويش 200 غرام"
click at [354, 467] on button "Update" at bounding box center [306, 475] width 207 height 17
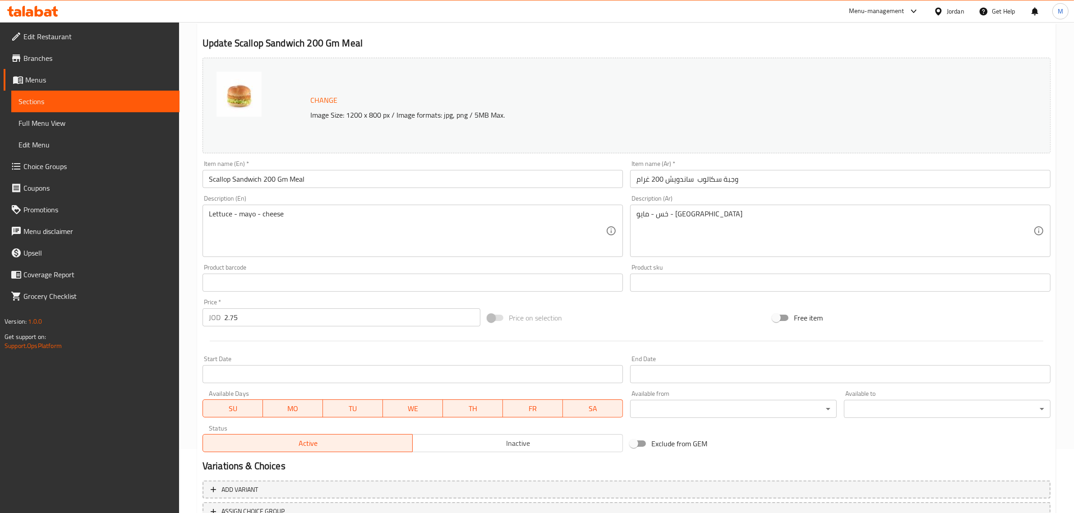
scroll to position [0, 0]
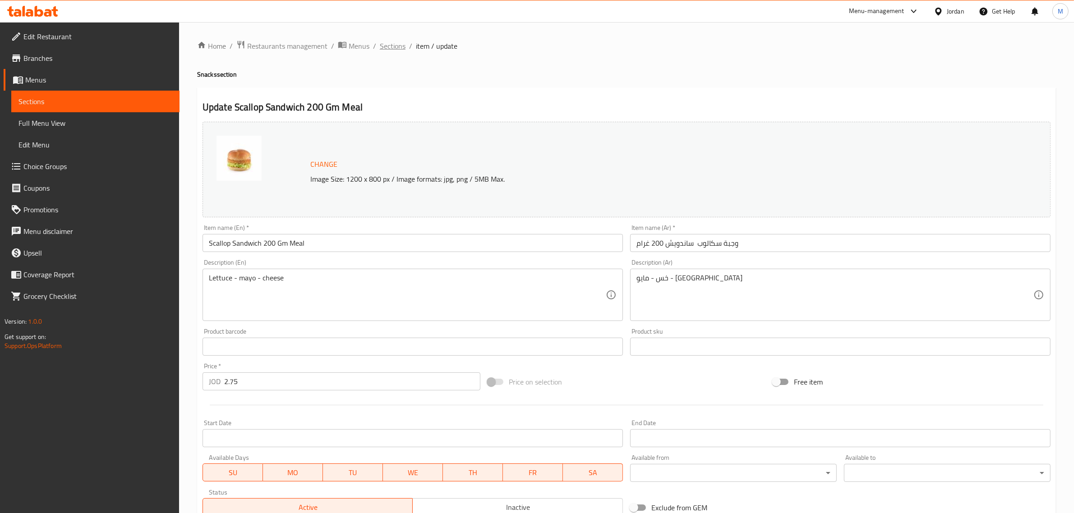
click at [397, 44] on span "Sections" at bounding box center [393, 46] width 26 height 11
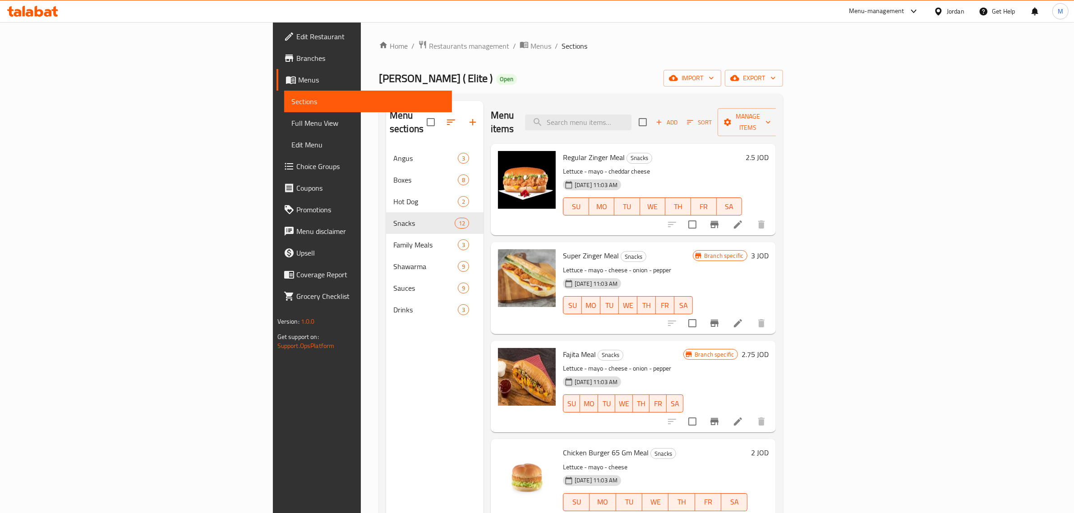
click at [694, 107] on div "Menu items Add Sort Manage items" at bounding box center [633, 122] width 285 height 43
click at [632, 115] on input "search" at bounding box center [578, 123] width 106 height 16
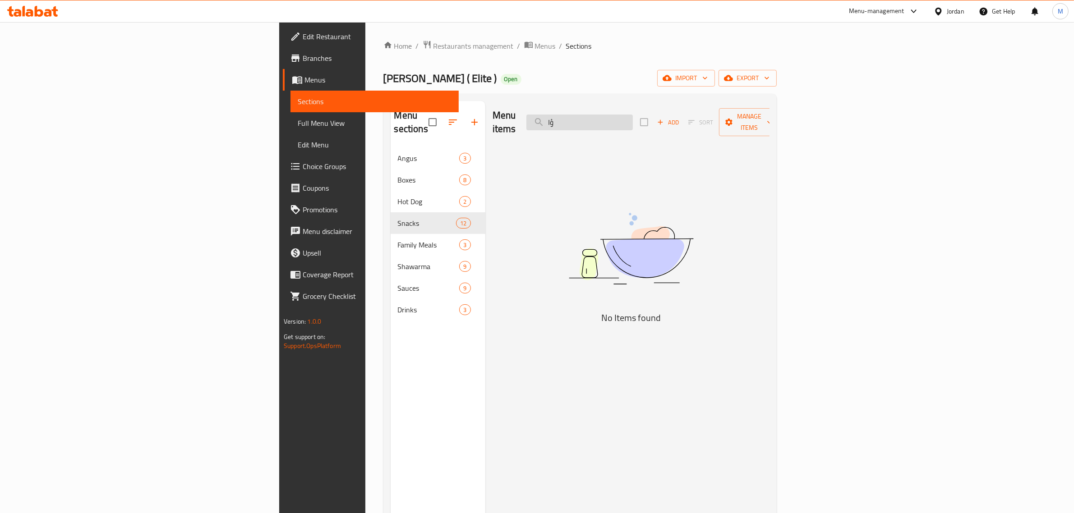
type input "ؤ"
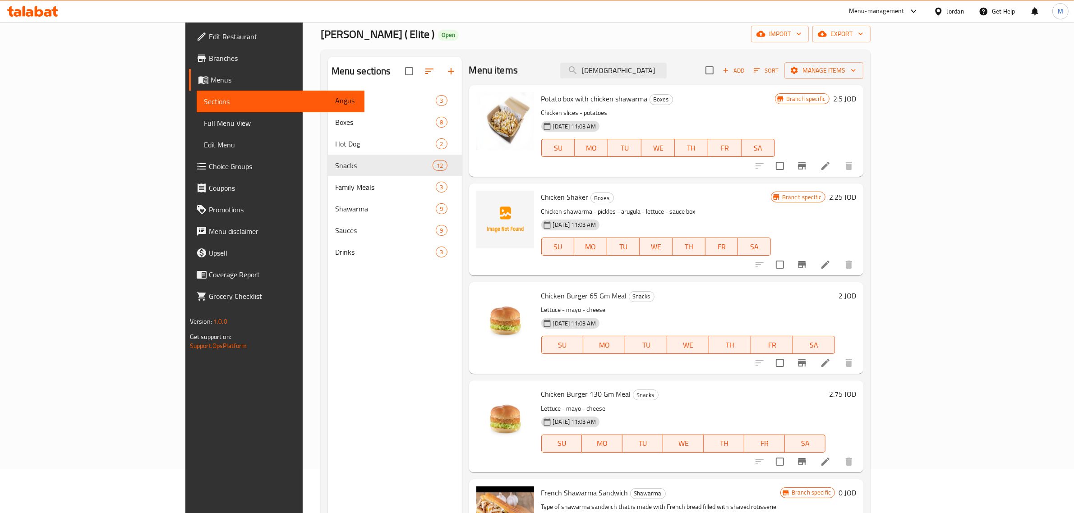
scroll to position [113, 0]
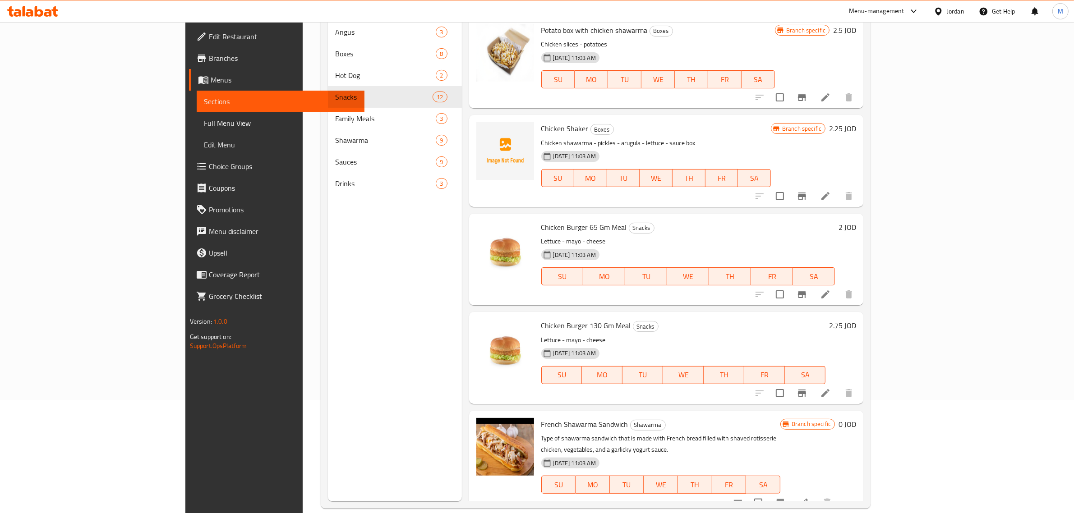
type input "[DEMOGRAPHIC_DATA]"
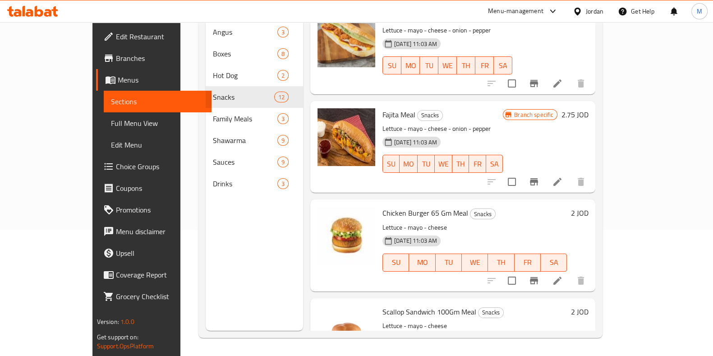
scroll to position [114, 0]
